Goal: Transaction & Acquisition: Purchase product/service

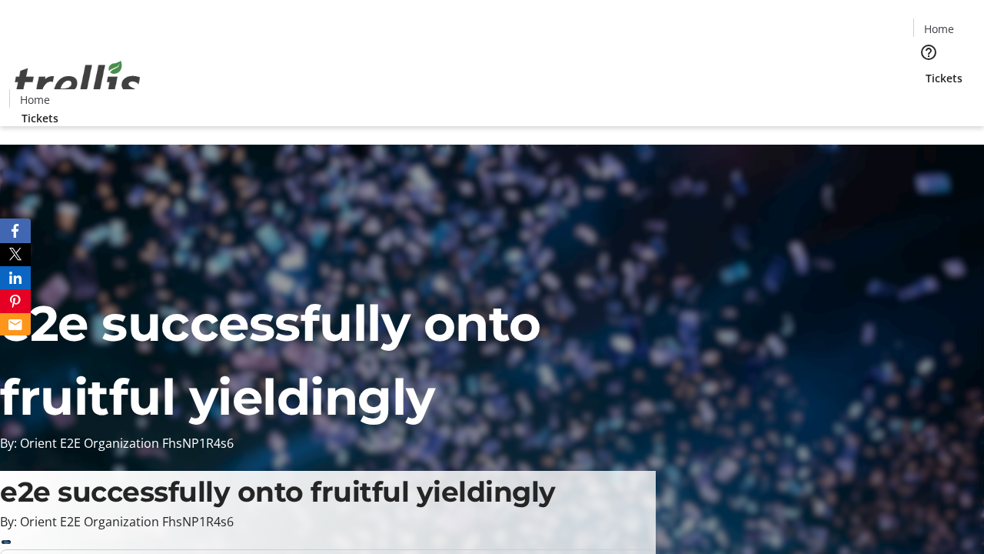
click at [926, 70] on span "Tickets" at bounding box center [944, 78] width 37 height 16
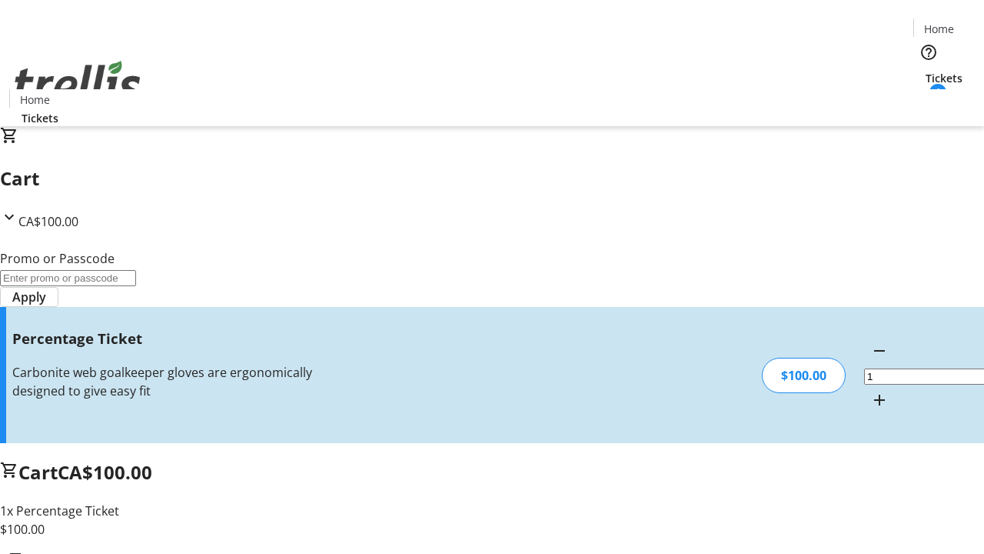
type input "FOO"
